Goal: Task Accomplishment & Management: Manage account settings

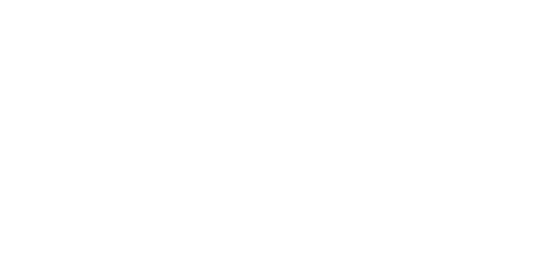
select select "*"
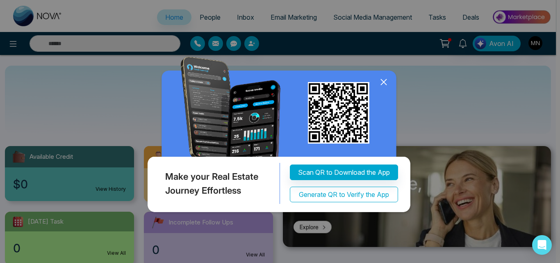
click at [382, 189] on button "Generate QR to Verify the App" at bounding box center [344, 195] width 108 height 16
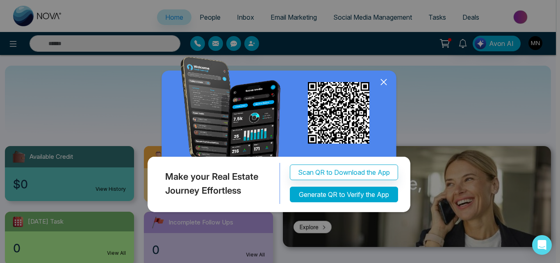
click at [383, 195] on button "Generate QR to Verify the App" at bounding box center [344, 195] width 108 height 16
click at [334, 194] on button "Generate QR to Verify the App" at bounding box center [344, 195] width 108 height 16
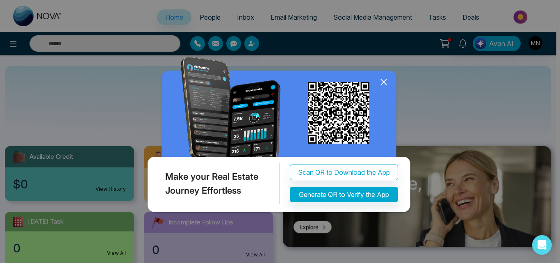
click at [385, 82] on icon at bounding box center [384, 82] width 12 height 12
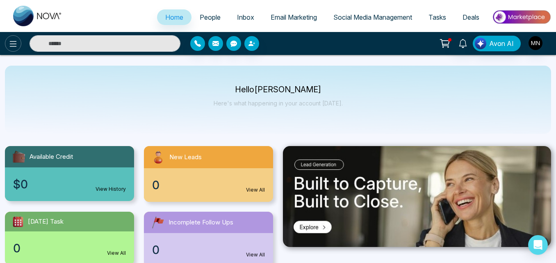
click at [9, 43] on icon at bounding box center [13, 44] width 10 height 10
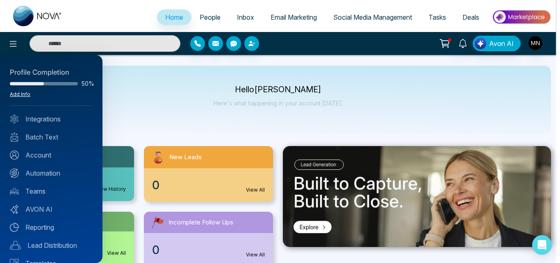
click at [21, 95] on link "Add Info" at bounding box center [20, 94] width 21 height 6
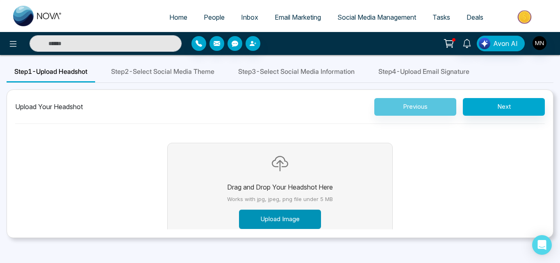
click at [281, 220] on button "Upload Image" at bounding box center [280, 219] width 82 height 19
click at [287, 218] on button "Upload Image" at bounding box center [280, 219] width 82 height 19
click at [289, 221] on button "Upload Image" at bounding box center [280, 219] width 82 height 19
click at [292, 219] on button "Upload Image" at bounding box center [280, 219] width 82 height 19
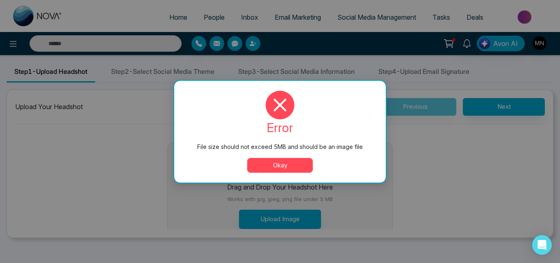
click at [303, 171] on button "Okay" at bounding box center [280, 165] width 66 height 15
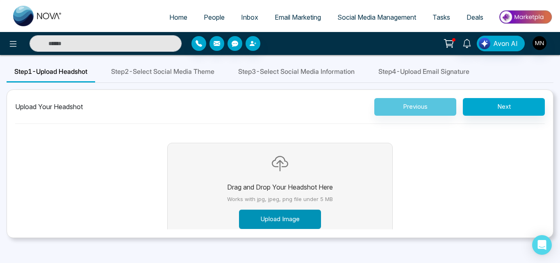
click at [266, 217] on button "Upload Image" at bounding box center [280, 219] width 82 height 19
click at [277, 214] on button "Upload Image" at bounding box center [280, 219] width 82 height 19
click at [273, 220] on button "Upload Image" at bounding box center [280, 219] width 82 height 19
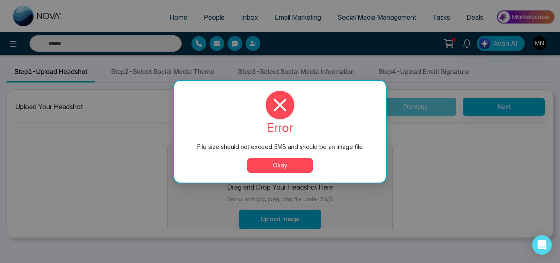
click at [290, 163] on button "Okay" at bounding box center [280, 165] width 66 height 15
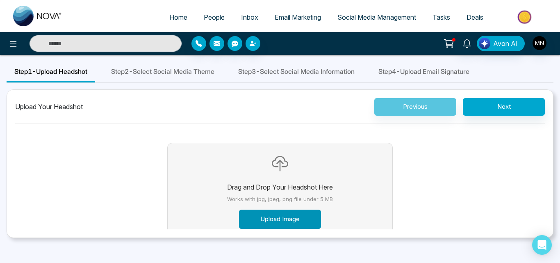
click at [267, 214] on button "Upload Image" at bounding box center [280, 219] width 82 height 19
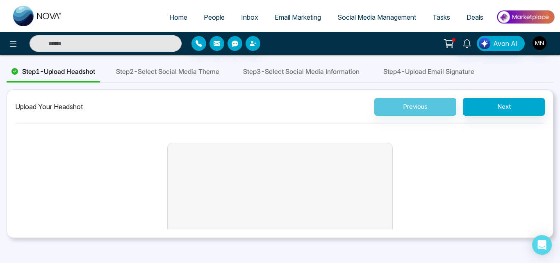
click at [300, 166] on button "Drag and Drop Your Headshot Here Works with jpg, jpeg, png file under 5 MB Uplo…" at bounding box center [279, 192] width 131 height 98
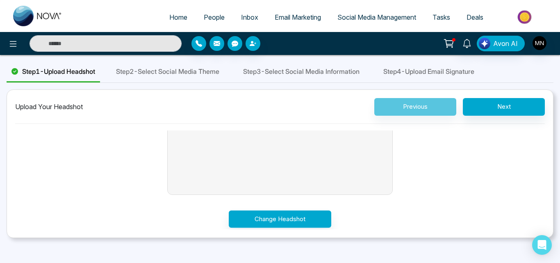
scroll to position [49, 0]
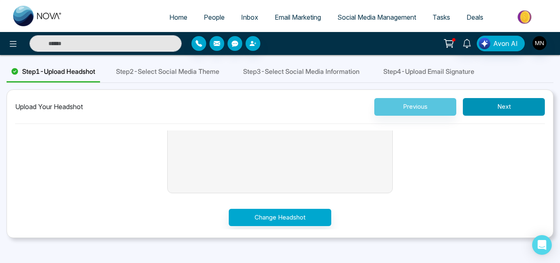
click at [515, 98] on button "Next" at bounding box center [504, 107] width 82 height 18
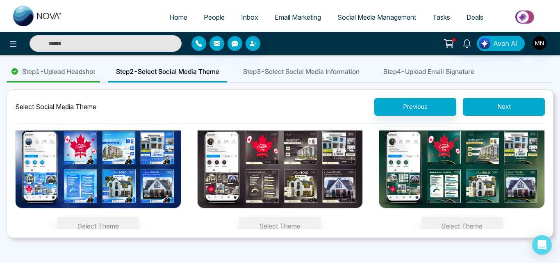
scroll to position [0, 0]
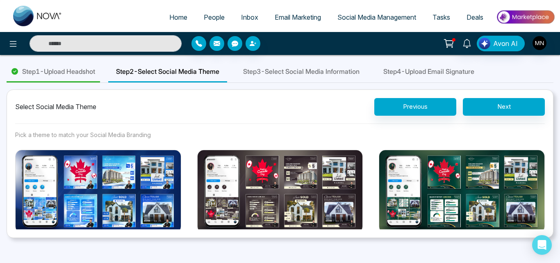
click at [85, 187] on img at bounding box center [98, 191] width 166 height 83
click at [85, 241] on button "Select Theme" at bounding box center [98, 250] width 82 height 19
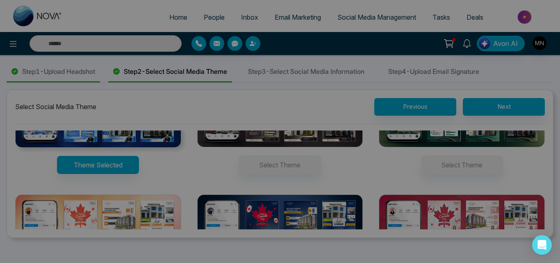
scroll to position [55, 0]
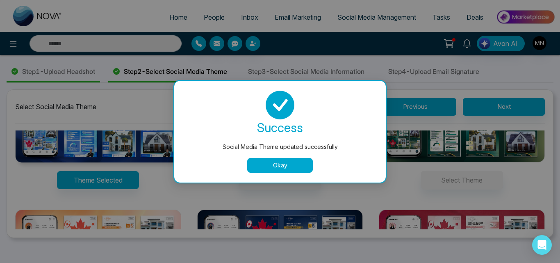
click at [287, 162] on button "Okay" at bounding box center [280, 165] width 66 height 15
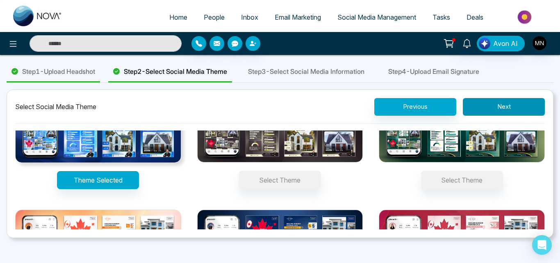
click at [497, 109] on button "Next" at bounding box center [504, 107] width 82 height 18
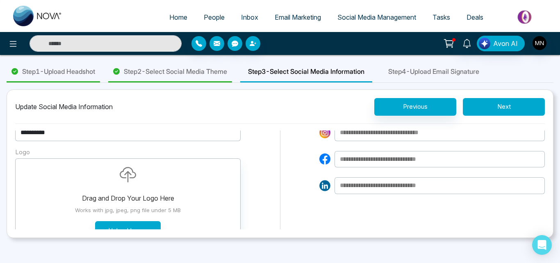
scroll to position [77, 0]
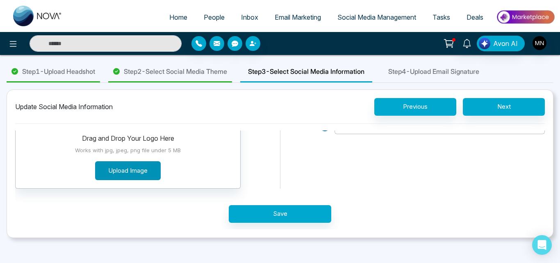
click at [133, 171] on button "Upload Image" at bounding box center [128, 170] width 66 height 19
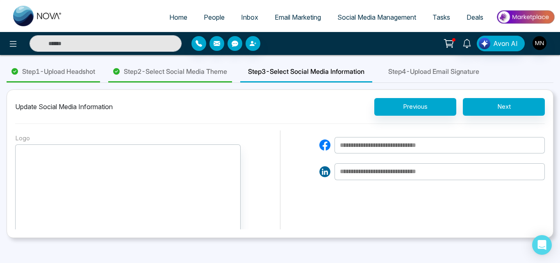
scroll to position [0, 0]
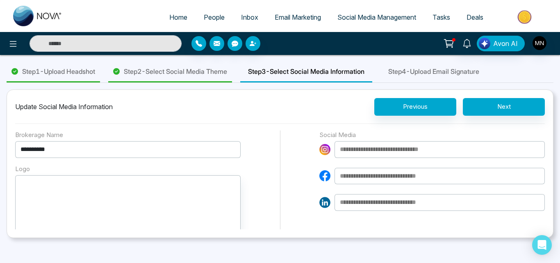
click at [433, 148] on input at bounding box center [440, 149] width 210 height 17
click at [419, 150] on input at bounding box center [440, 149] width 210 height 17
click at [416, 176] on input at bounding box center [440, 176] width 210 height 17
paste input "**********"
type input "**********"
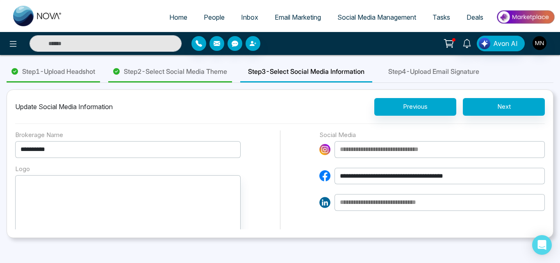
click at [398, 151] on input at bounding box center [440, 149] width 210 height 17
paste input "**********"
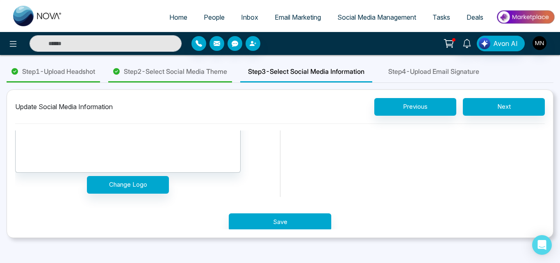
scroll to position [100, 0]
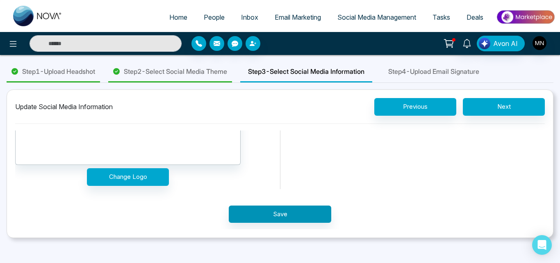
type input "**********"
click at [303, 220] on button "Save" at bounding box center [280, 214] width 103 height 18
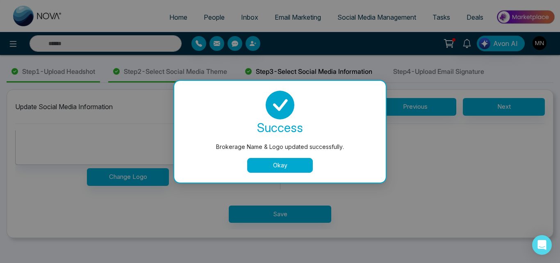
click at [292, 167] on button "Okay" at bounding box center [280, 165] width 66 height 15
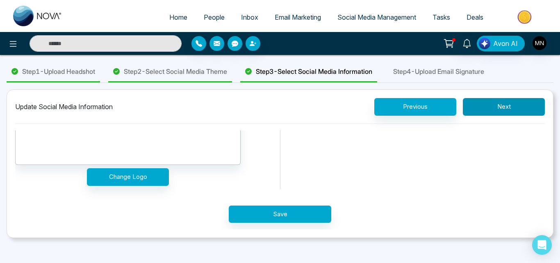
click at [527, 103] on button "Next" at bounding box center [504, 107] width 82 height 18
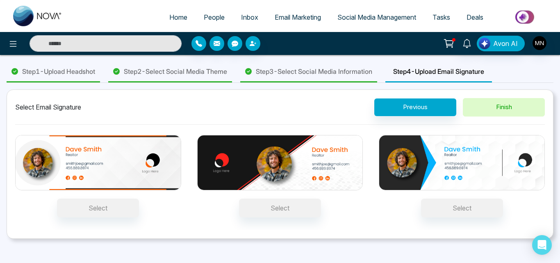
scroll to position [0, 0]
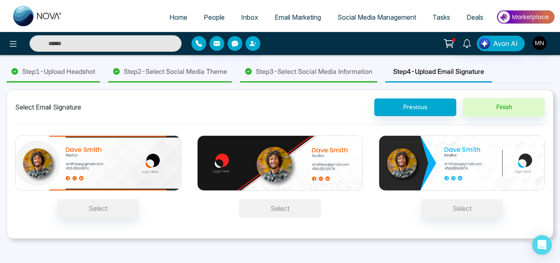
click at [286, 211] on button "Select" at bounding box center [280, 208] width 82 height 19
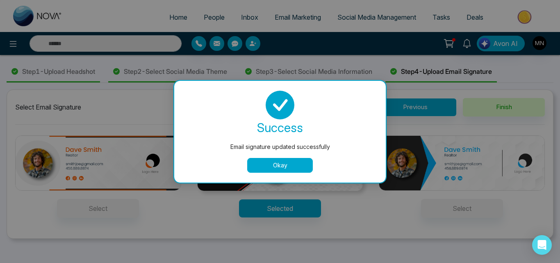
click at [276, 167] on button "Okay" at bounding box center [280, 165] width 66 height 15
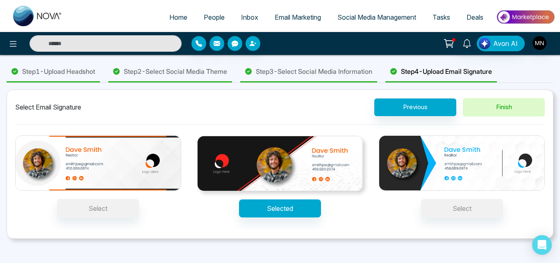
click at [501, 106] on button "Finish" at bounding box center [504, 107] width 82 height 18
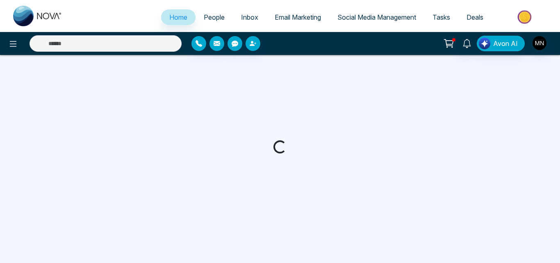
select select "*"
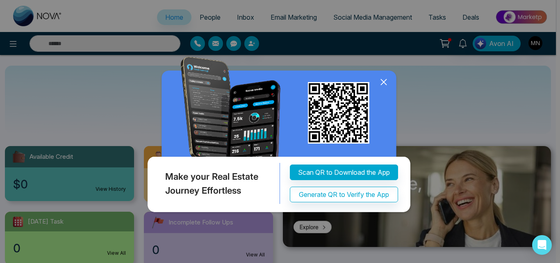
click at [383, 82] on icon at bounding box center [383, 81] width 5 height 5
